Goal: Find specific page/section: Find specific page/section

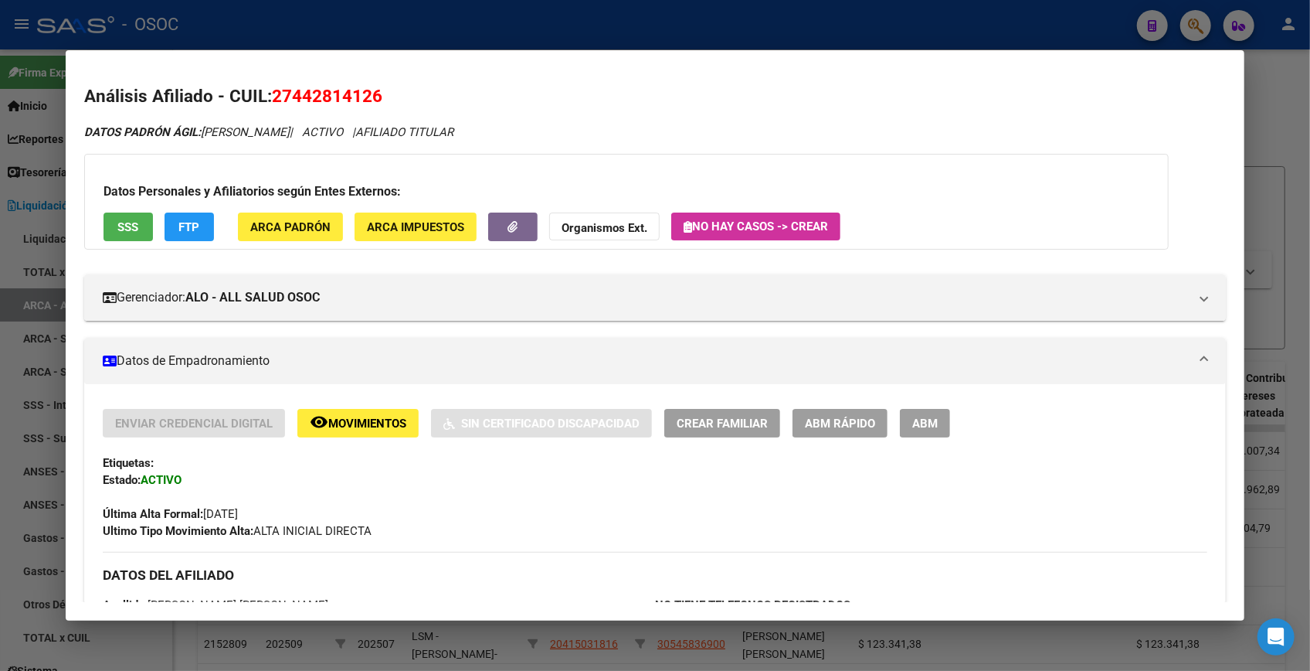
scroll to position [210, 0]
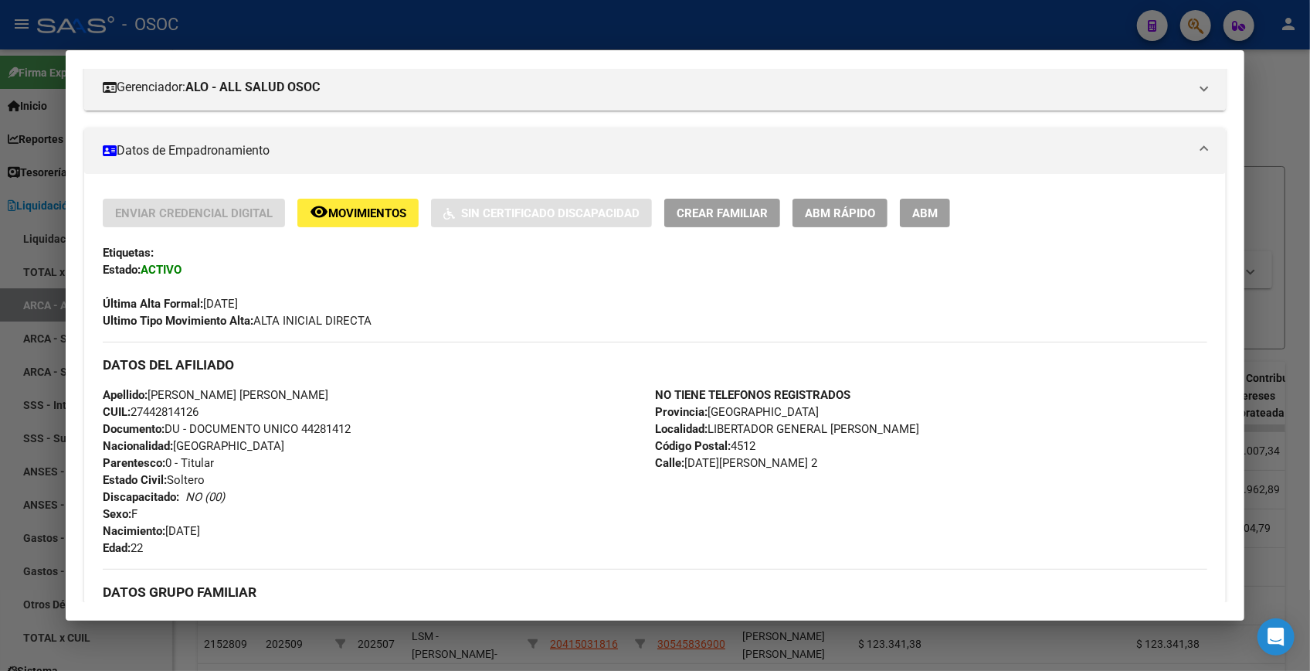
click at [1267, 129] on div at bounding box center [655, 335] width 1310 height 671
click at [1267, 129] on div "cloud_download Exportar Formato 1 cloud_download Exportar Formato 2 cloud_downl…" at bounding box center [742, 128] width 1088 height 28
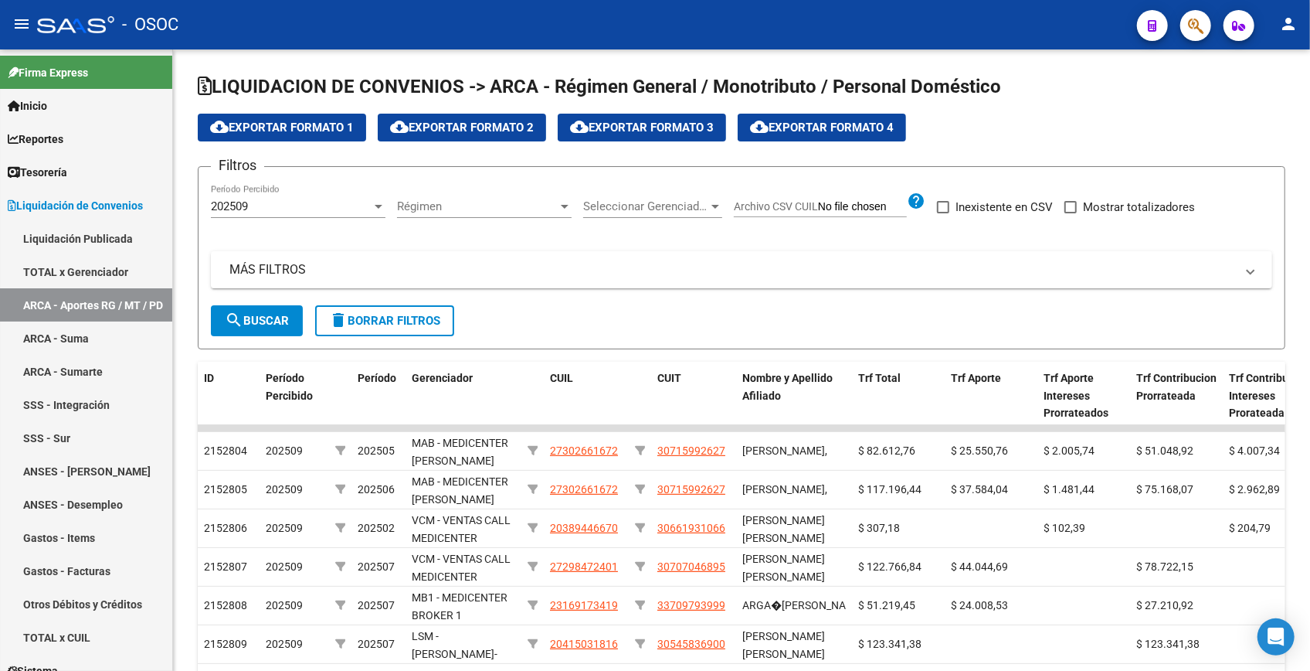
click at [1193, 34] on icon "button" at bounding box center [1195, 26] width 15 height 18
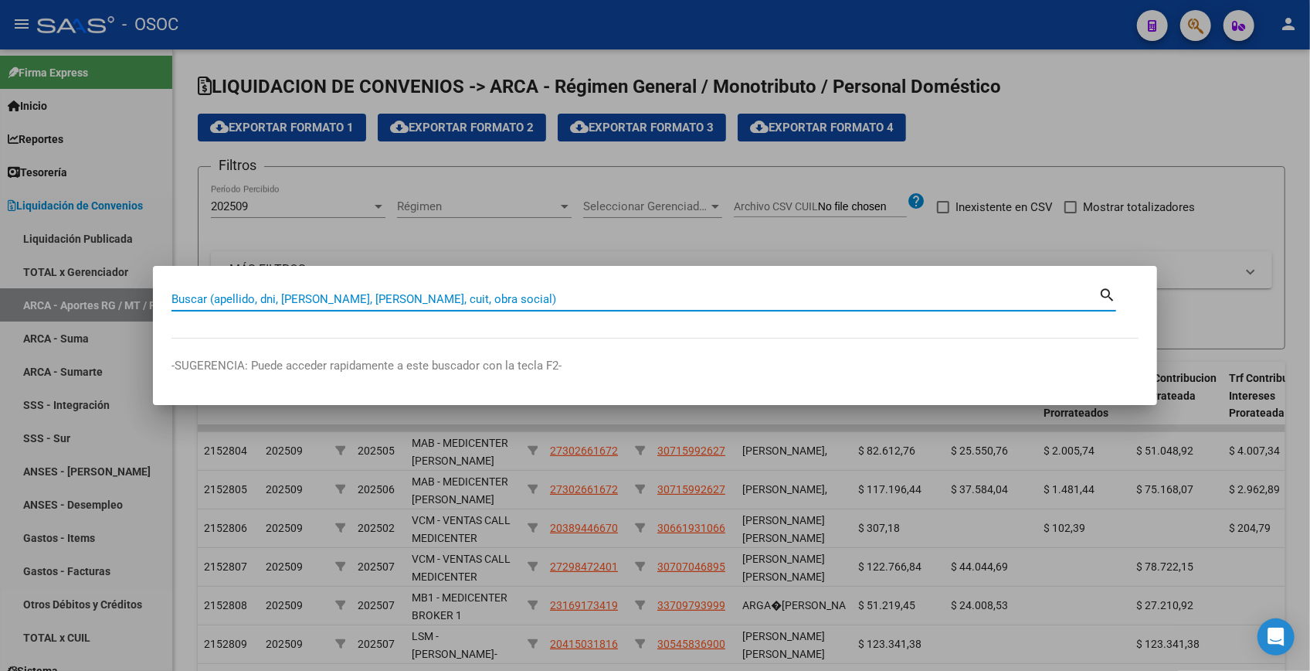
paste input "33401619"
type input "33401619"
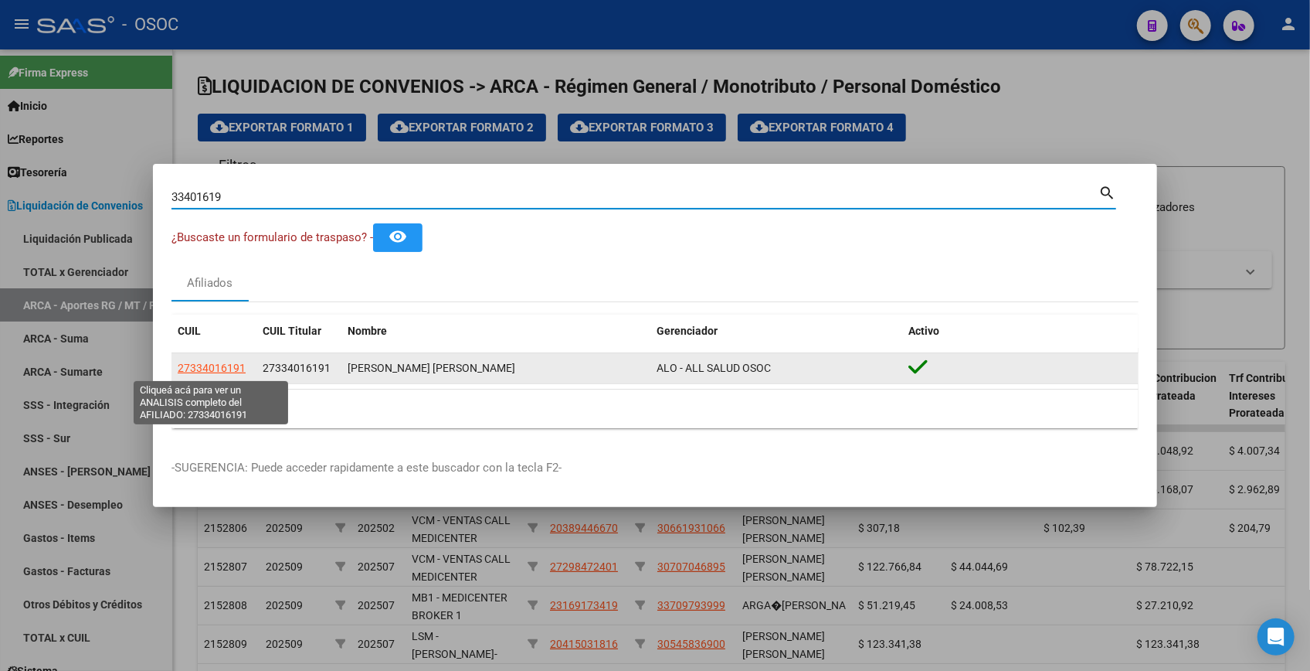
click at [223, 362] on span "27334016191" at bounding box center [212, 368] width 68 height 12
type textarea "27334016191"
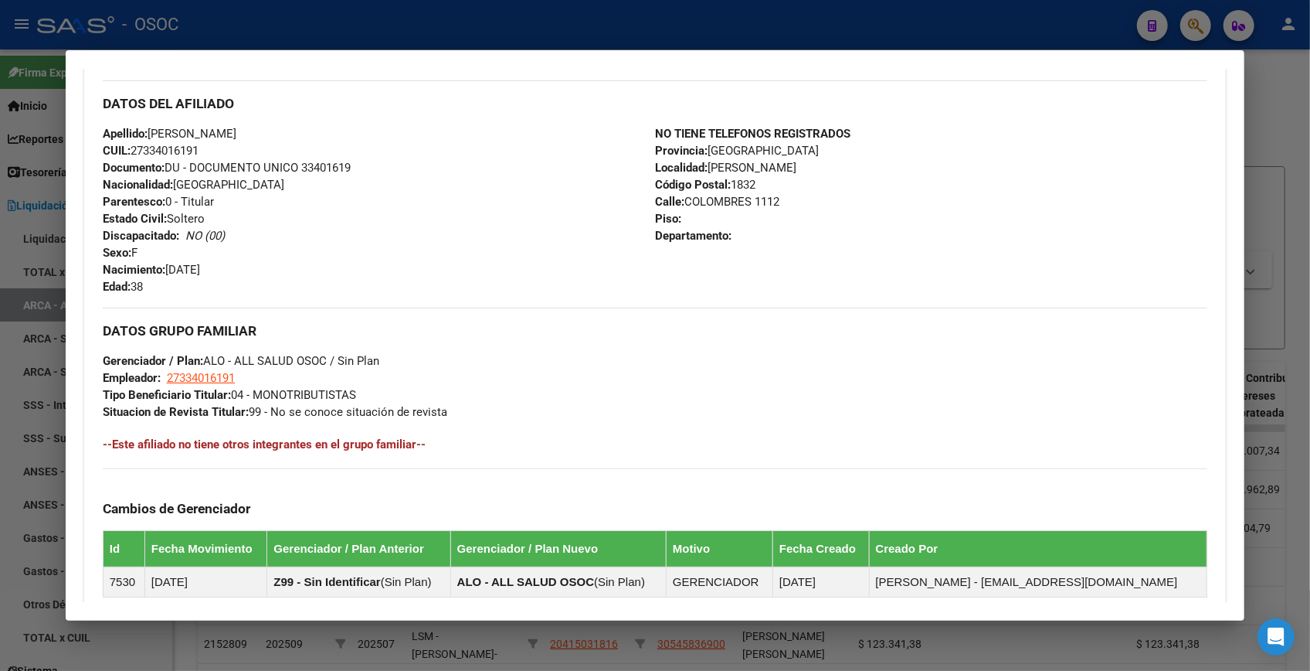
scroll to position [736, 0]
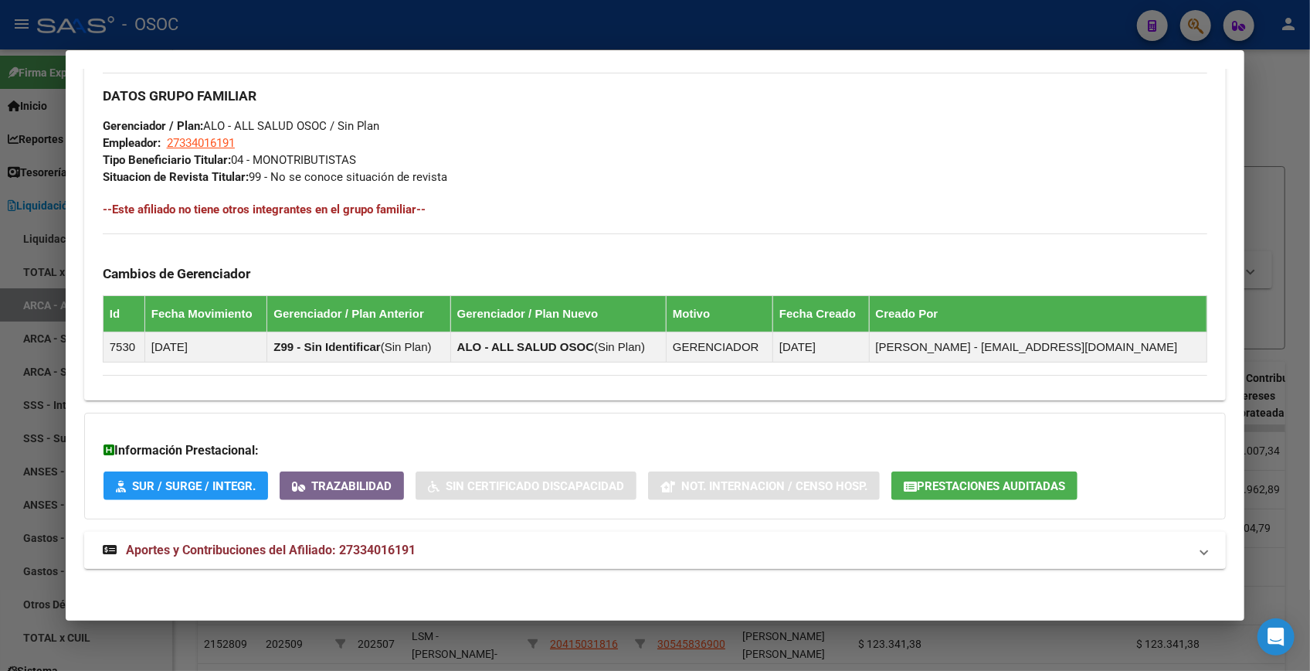
click at [392, 537] on mat-expansion-panel-header "Aportes y Contribuciones del Afiliado: 27334016191" at bounding box center [655, 550] width 1142 height 37
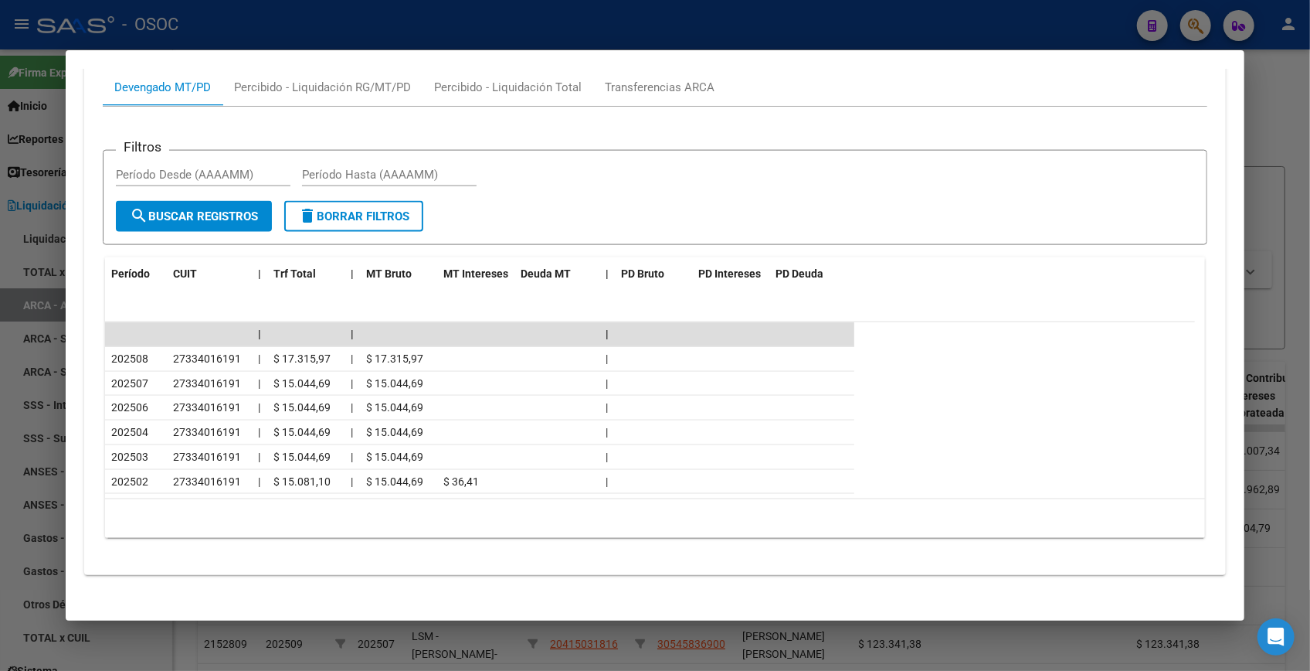
scroll to position [1330, 0]
